Goal: Task Accomplishment & Management: Use online tool/utility

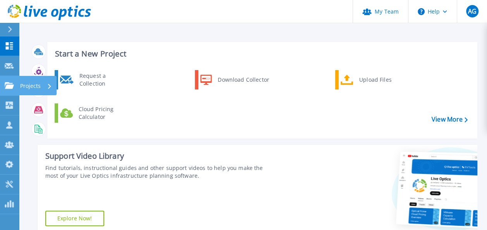
click at [44, 87] on div "Projects" at bounding box center [36, 86] width 32 height 20
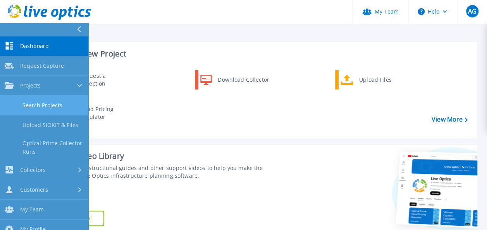
click at [54, 105] on link "Search Projects" at bounding box center [44, 106] width 88 height 20
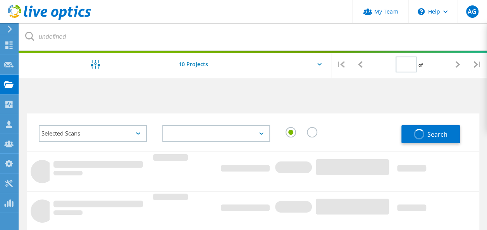
type input "1"
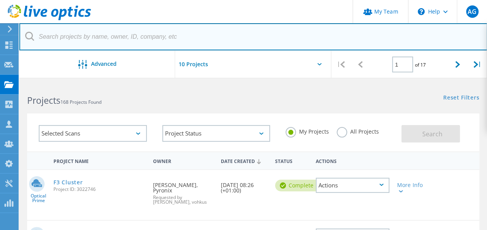
click at [120, 34] on input "text" at bounding box center [253, 36] width 468 height 27
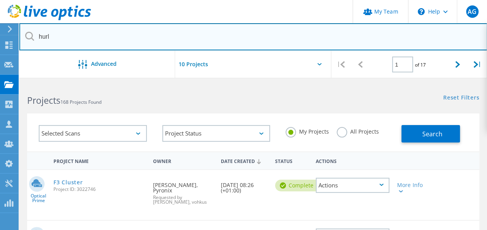
type input "hurlingham"
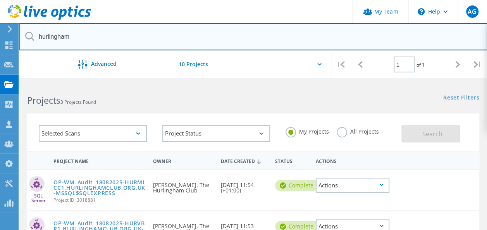
drag, startPoint x: 87, startPoint y: 34, endPoint x: 29, endPoint y: 28, distance: 58.8
click at [29, 28] on input "hurlingham" at bounding box center [253, 36] width 468 height 27
